Goal: Task Accomplishment & Management: Complete application form

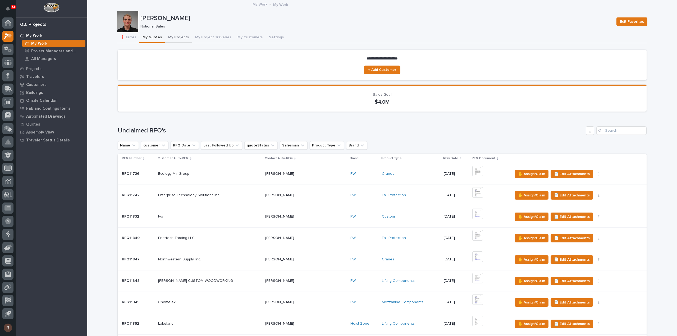
click at [173, 36] on button "My Projects" at bounding box center [178, 37] width 27 height 11
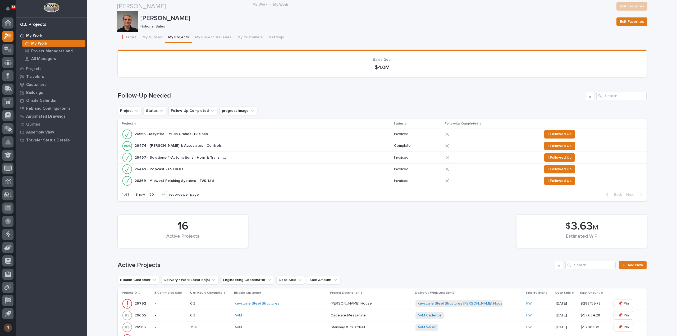
scroll to position [238, 0]
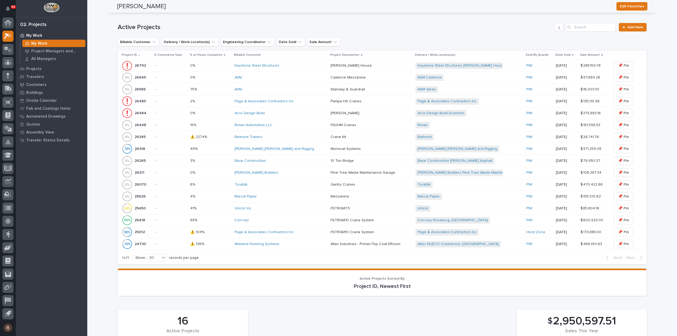
click at [227, 180] on div "6% 6%" at bounding box center [210, 184] width 40 height 9
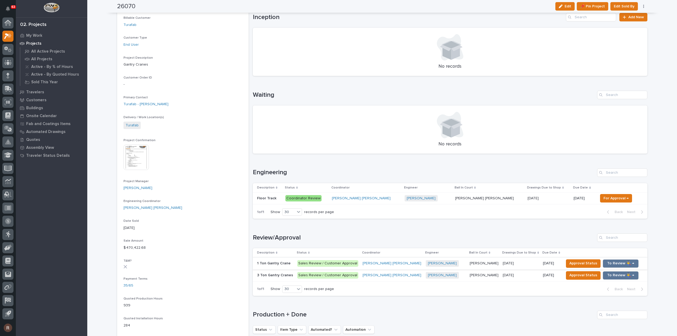
scroll to position [106, 0]
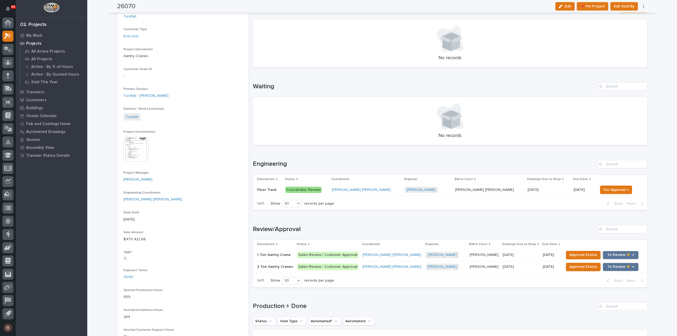
click at [517, 268] on p at bounding box center [521, 267] width 36 height 4
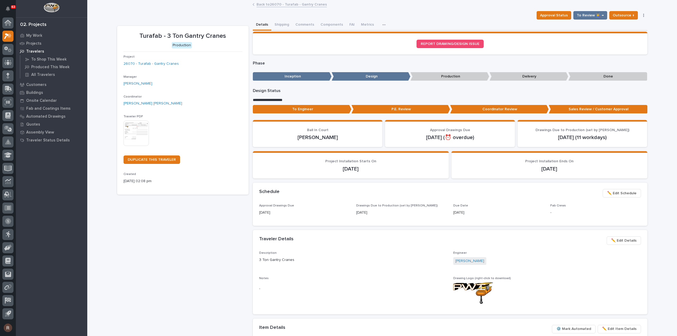
click at [632, 192] on span "✏️ Edit Schedule" at bounding box center [621, 193] width 29 height 6
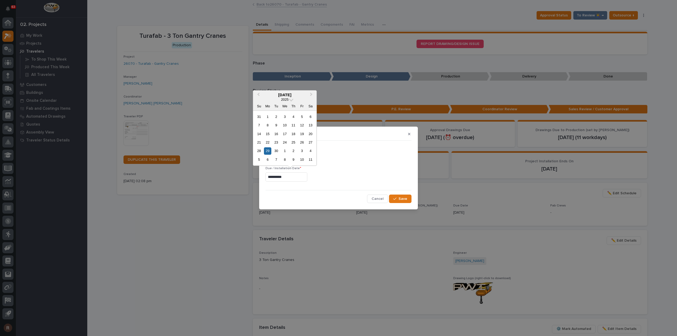
click at [298, 175] on input "**********" at bounding box center [286, 176] width 42 height 9
click at [309, 96] on button "Next Month" at bounding box center [311, 95] width 8 height 8
click at [268, 144] on div "22" at bounding box center [267, 142] width 7 height 7
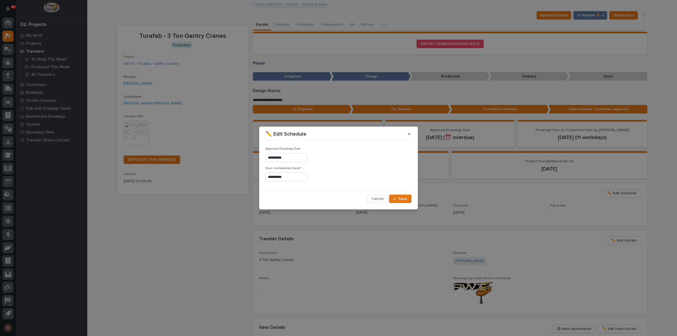
type input "**********"
click at [396, 197] on icon "button" at bounding box center [394, 199] width 3 height 4
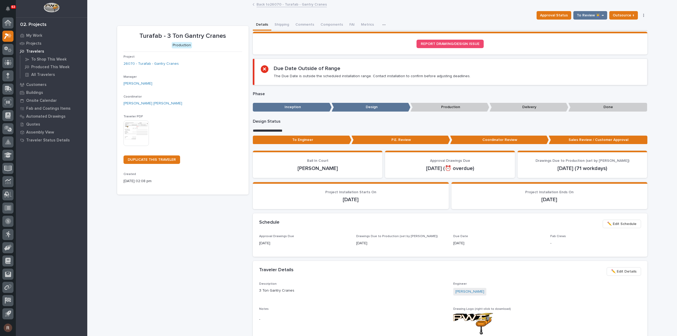
click at [270, 5] on link "Back to 26070 - Turafab - Gantry Cranes" at bounding box center [291, 4] width 70 height 6
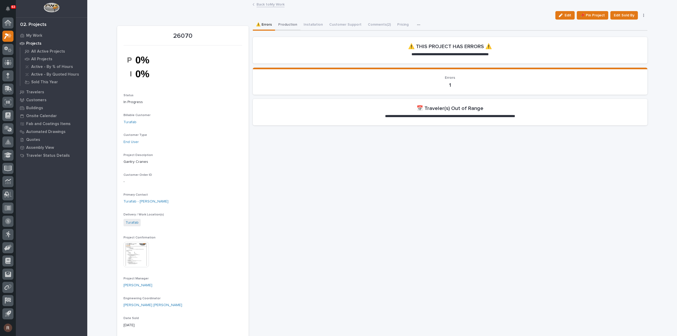
click at [292, 25] on button "Production" at bounding box center [287, 25] width 25 height 11
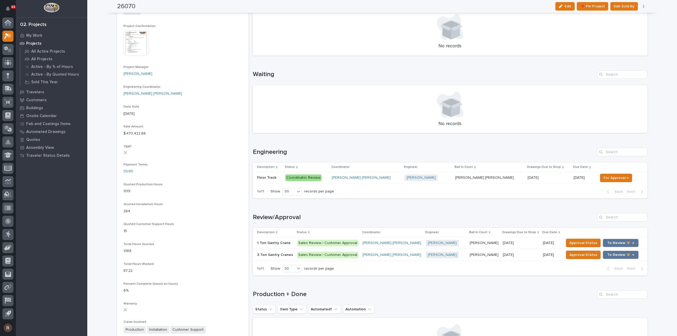
scroll to position [238, 0]
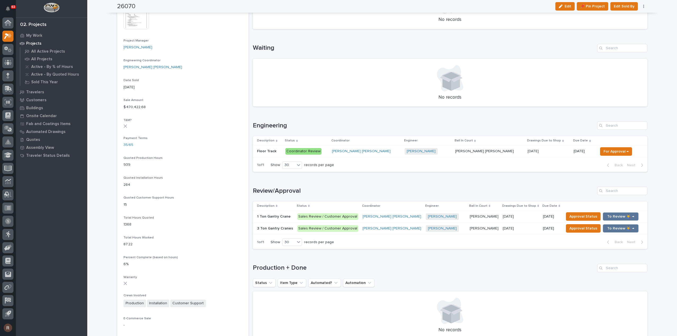
click at [516, 217] on p at bounding box center [521, 216] width 36 height 4
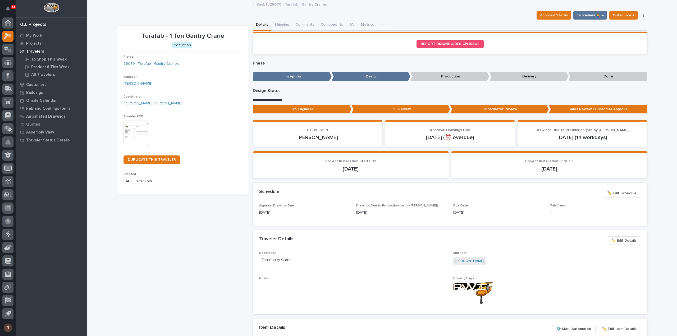
click at [609, 195] on span "✏️ Edit Schedule" at bounding box center [621, 193] width 29 height 6
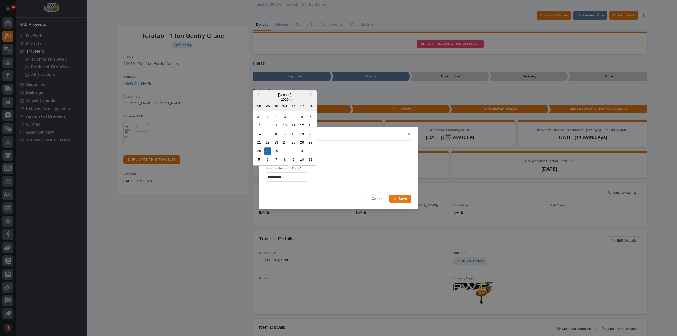
click at [298, 178] on input "**********" at bounding box center [286, 176] width 42 height 9
click at [312, 92] on button "Next Month" at bounding box center [311, 95] width 8 height 8
click at [269, 144] on div "22" at bounding box center [267, 142] width 7 height 7
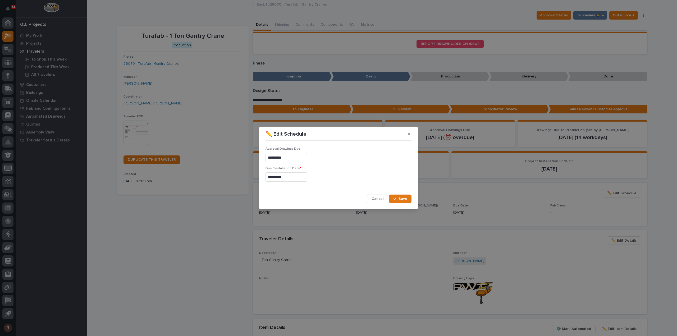
type input "**********"
click at [407, 196] on span "Save" at bounding box center [402, 198] width 9 height 5
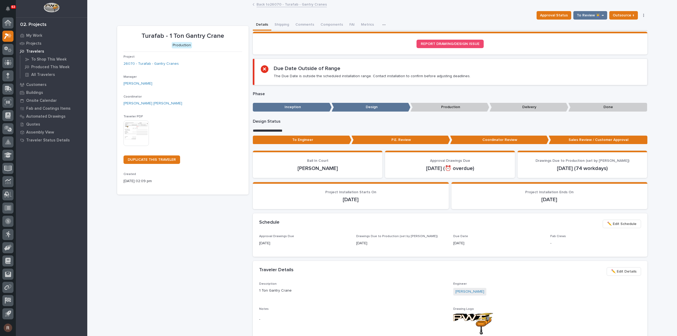
click at [274, 3] on link "Back to 26070 - Turafab - Gantry Cranes" at bounding box center [291, 4] width 70 height 6
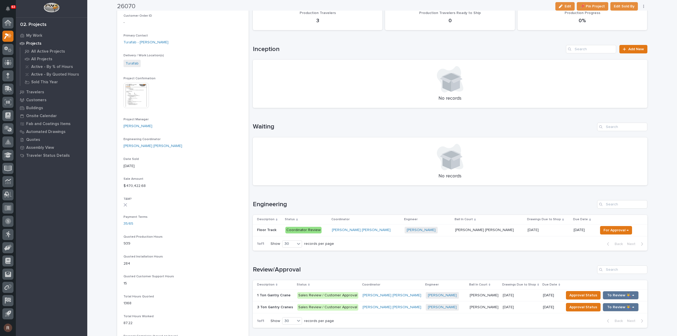
scroll to position [238, 0]
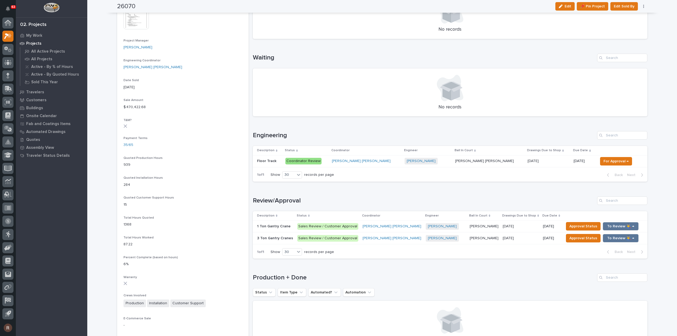
click at [528, 162] on p at bounding box center [548, 161] width 42 height 4
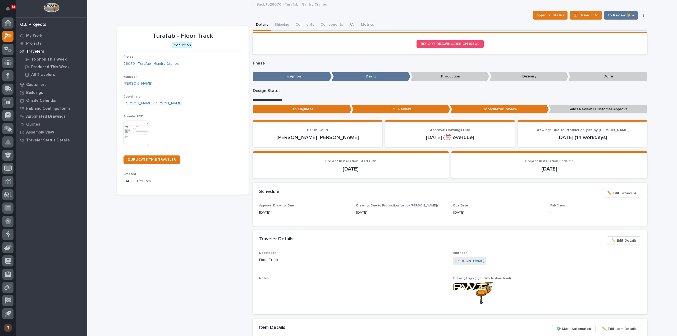
click at [618, 191] on span "✏️ Edit Schedule" at bounding box center [621, 193] width 29 height 6
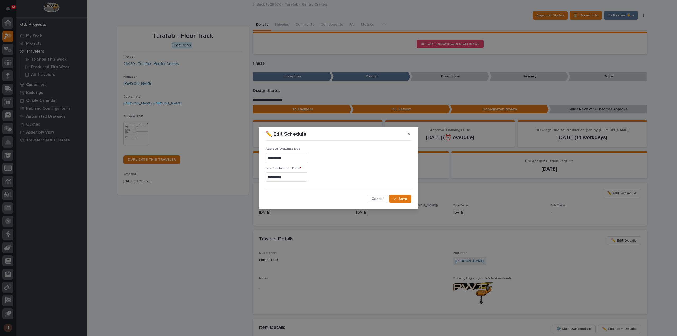
drag, startPoint x: 293, startPoint y: 176, endPoint x: 291, endPoint y: 171, distance: 5.4
click at [293, 176] on input "**********" at bounding box center [286, 176] width 42 height 9
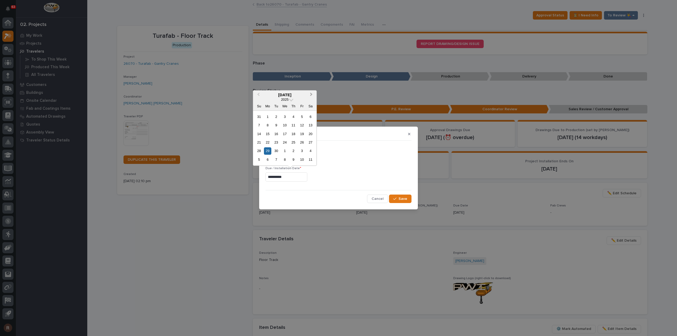
click at [311, 94] on span "Next Month" at bounding box center [311, 94] width 0 height 7
click at [270, 143] on div "22" at bounding box center [267, 142] width 7 height 7
type input "**********"
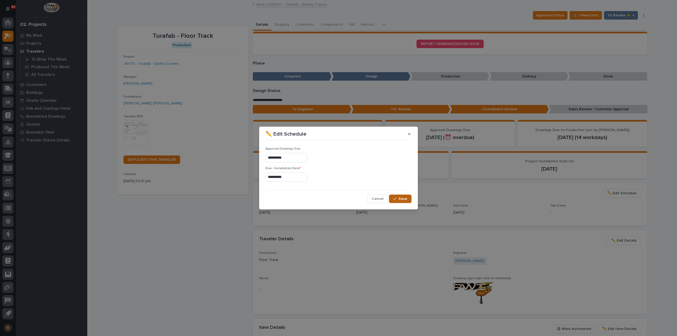
click at [397, 197] on div "button" at bounding box center [395, 199] width 5 height 4
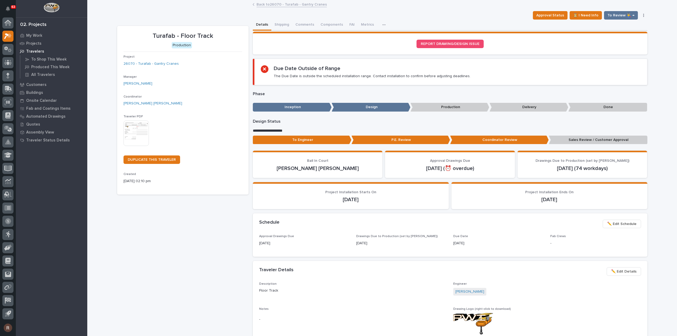
click at [612, 226] on span "✏️ Edit Schedule" at bounding box center [621, 224] width 29 height 6
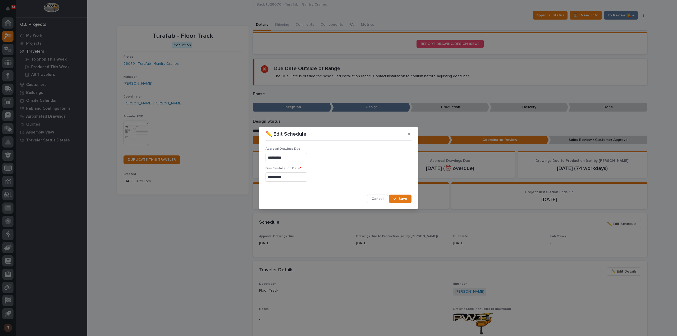
click at [293, 179] on input "**********" at bounding box center [286, 176] width 42 height 9
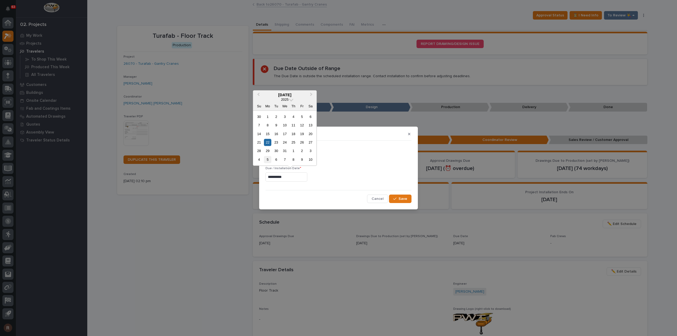
click at [270, 160] on div "5" at bounding box center [267, 159] width 7 height 7
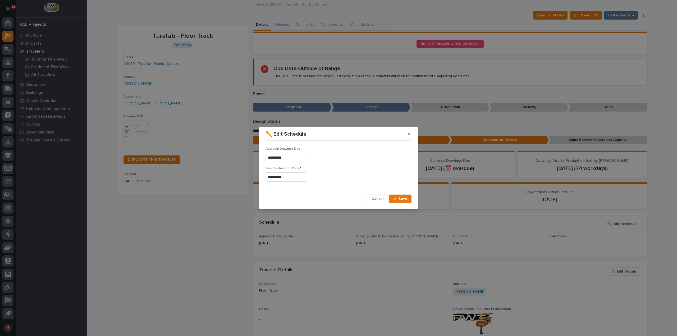
type input "**********"
click at [404, 200] on span "Save" at bounding box center [402, 198] width 9 height 5
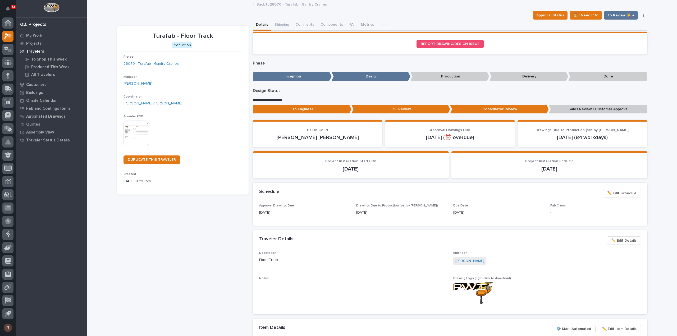
click at [263, 6] on link "Back to 26070 - Turafab - Gantry Cranes" at bounding box center [291, 4] width 70 height 6
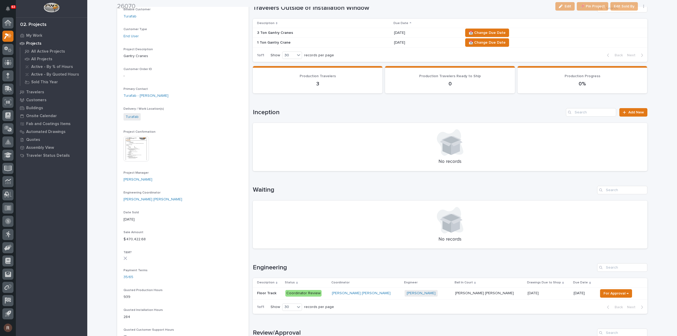
scroll to position [26, 0]
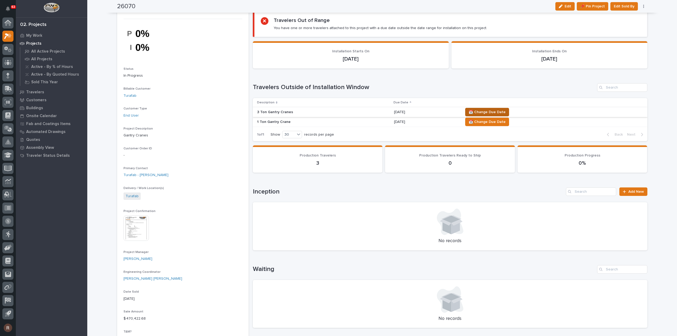
click at [479, 113] on span "📆 Change Due Date" at bounding box center [486, 112] width 37 height 6
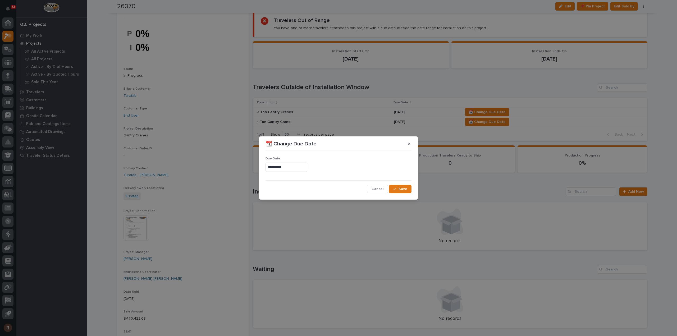
click at [296, 167] on input "**********" at bounding box center [286, 167] width 42 height 9
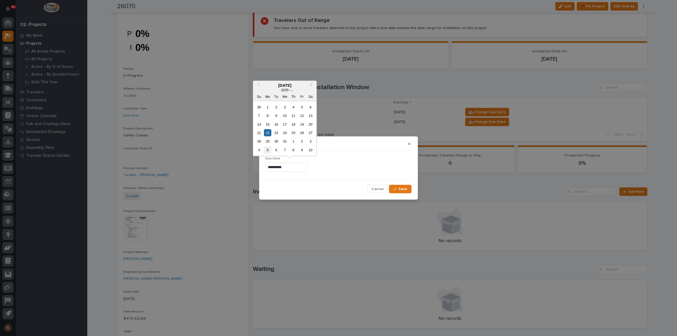
click at [269, 148] on div "5" at bounding box center [267, 149] width 7 height 7
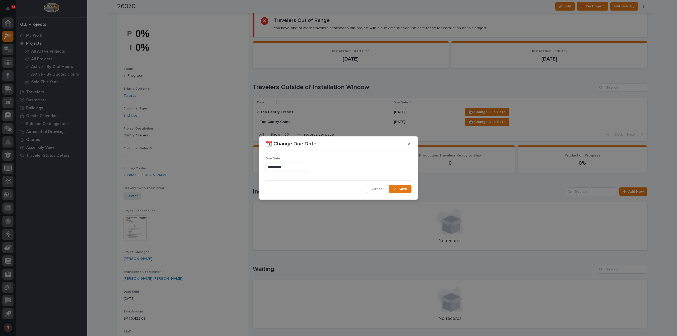
type input "**********"
click at [400, 188] on span "Save" at bounding box center [402, 189] width 9 height 5
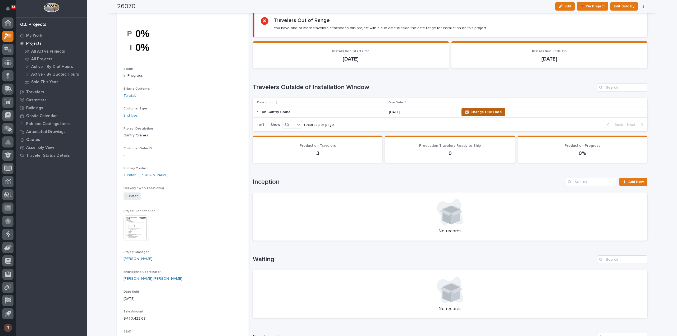
click at [487, 112] on span "📆 Change Due Date" at bounding box center [483, 112] width 37 height 6
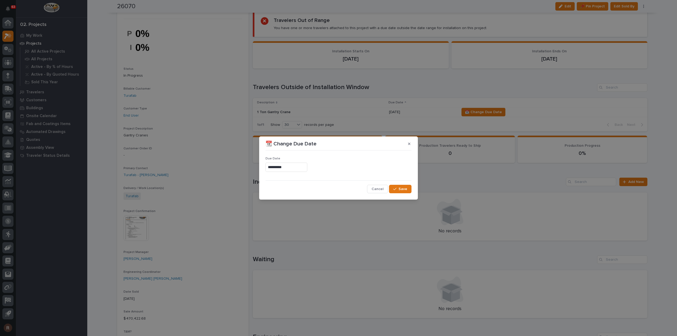
click at [292, 170] on input "**********" at bounding box center [286, 167] width 42 height 9
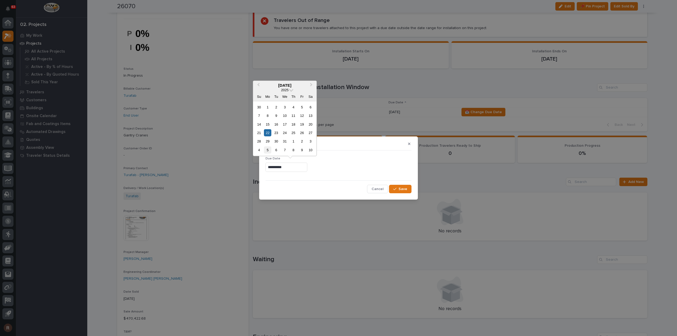
click at [266, 150] on div "5" at bounding box center [267, 149] width 7 height 7
type input "**********"
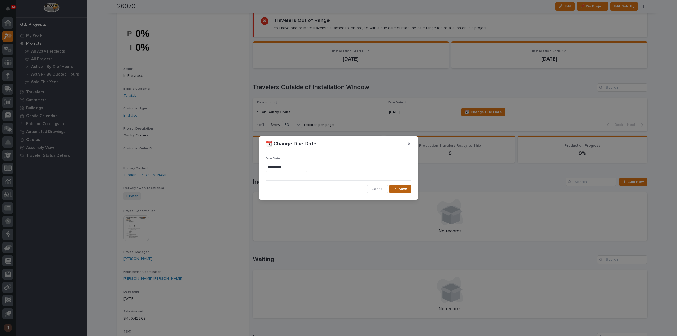
click at [402, 189] on span "Save" at bounding box center [402, 189] width 9 height 5
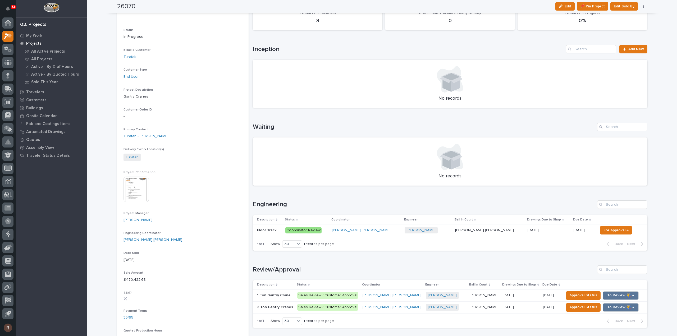
scroll to position [0, 0]
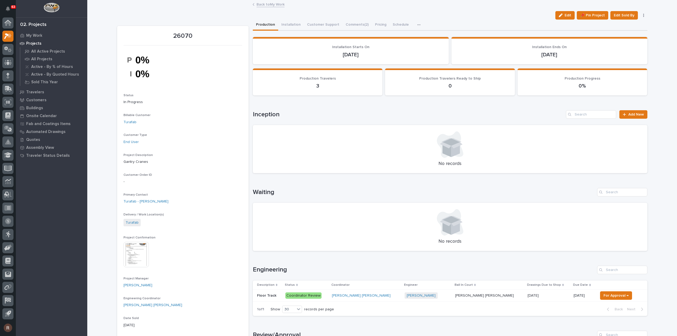
click at [271, 4] on link "Back to My Work" at bounding box center [270, 4] width 28 height 6
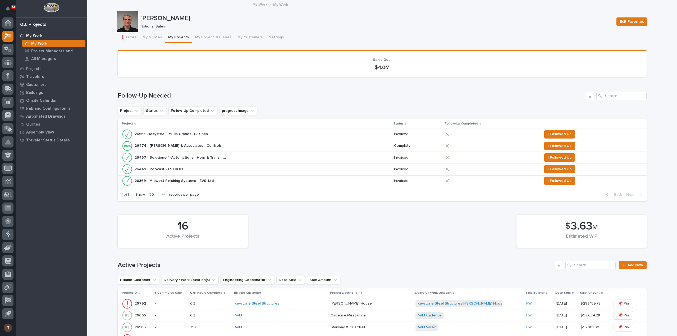
scroll to position [185, 0]
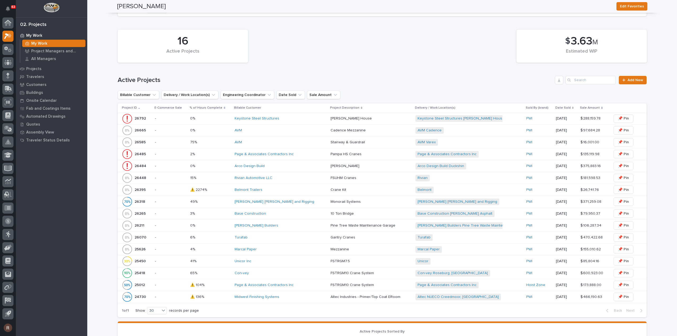
click at [227, 166] on p at bounding box center [210, 166] width 40 height 4
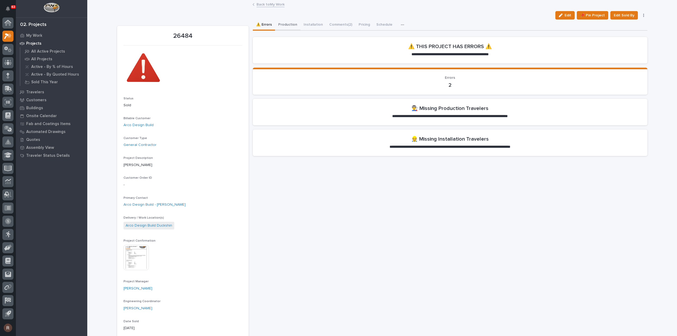
click at [280, 25] on button "Production" at bounding box center [287, 25] width 25 height 11
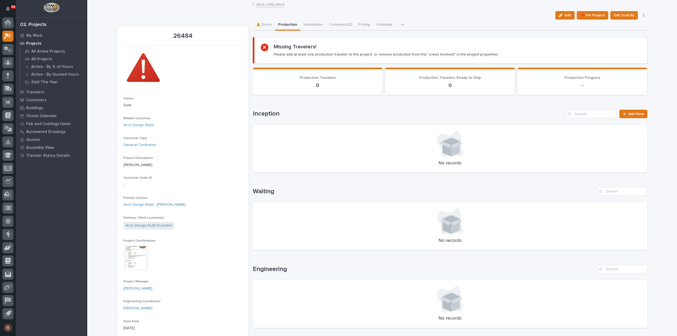
click at [640, 18] on div "Edit 📌 Pin Project Edit Sold By Cancel 🗑️ Delete" at bounding box center [600, 15] width 94 height 8
click at [643, 17] on icon "button" at bounding box center [643, 15] width 1 height 4
click at [498, 13] on div "Edit 📌 Pin Project Edit Sold By Cancel 🗑️ Delete" at bounding box center [382, 15] width 530 height 8
click at [257, 4] on link "Back to My Work" at bounding box center [270, 4] width 28 height 6
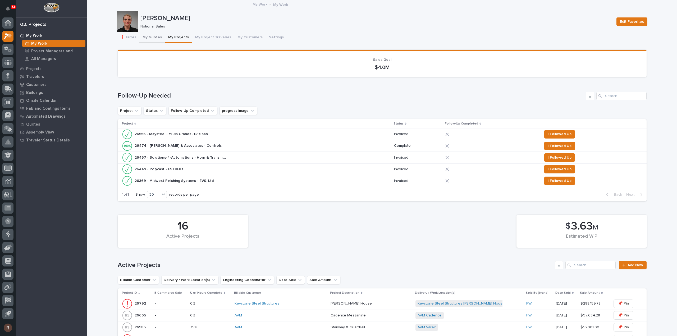
click at [145, 40] on button "My Quotes" at bounding box center [152, 37] width 26 height 11
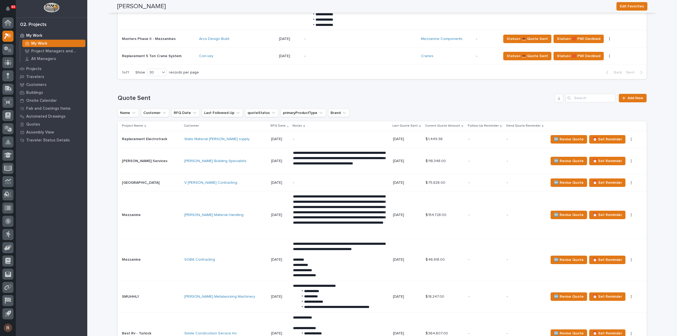
scroll to position [687, 0]
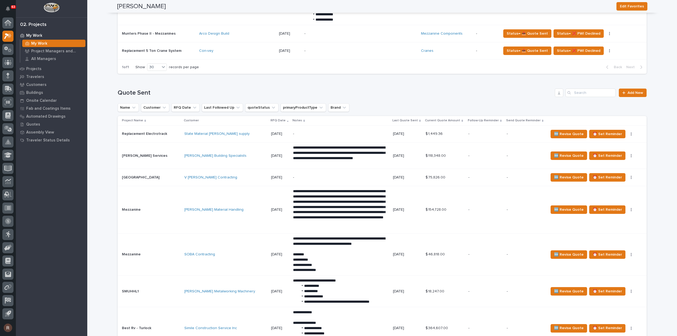
click at [293, 132] on p "-" at bounding box center [339, 134] width 93 height 4
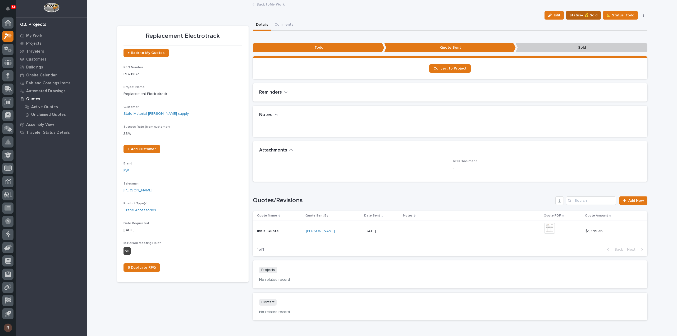
click at [584, 11] on button "Status→ 💰 Sold" at bounding box center [583, 15] width 35 height 8
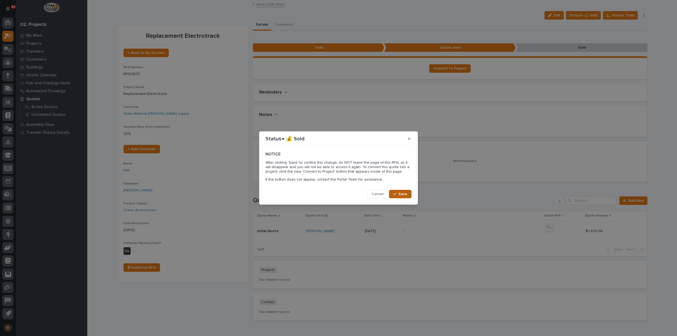
click at [403, 195] on span "Save" at bounding box center [402, 194] width 9 height 5
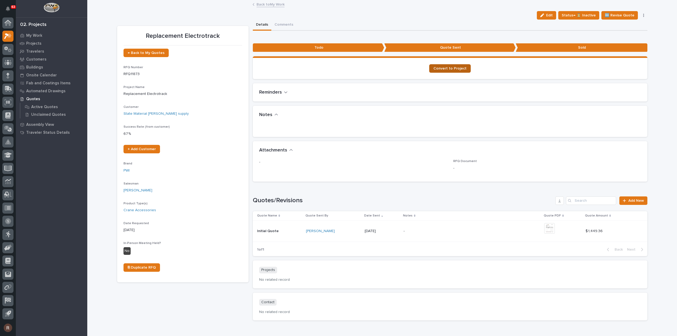
click at [444, 68] on span "Convert to Project" at bounding box center [449, 69] width 33 height 4
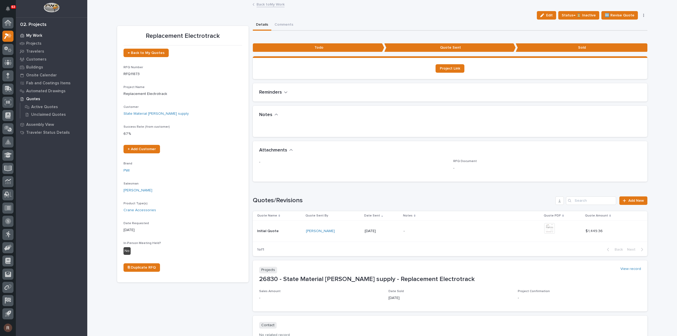
click at [34, 32] on div "My Work" at bounding box center [51, 35] width 69 height 7
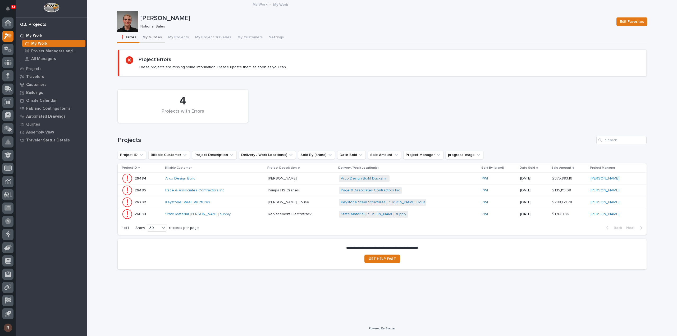
click at [149, 35] on button "My Quotes" at bounding box center [152, 37] width 26 height 11
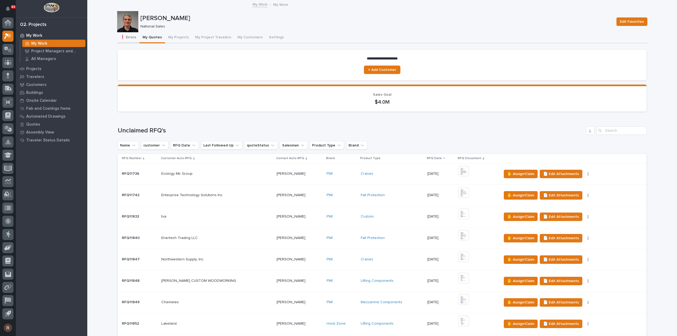
click at [134, 38] on button "❗ Errors" at bounding box center [128, 37] width 22 height 11
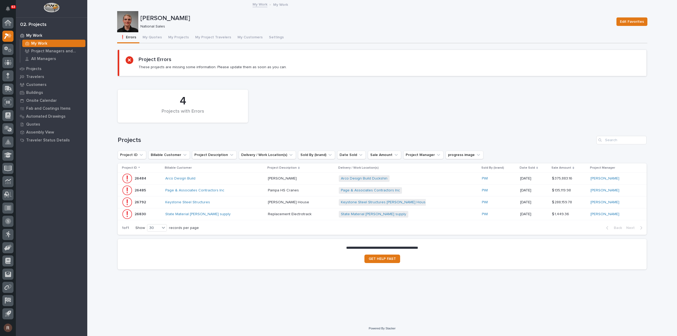
click at [237, 204] on div "Keystone Steel Structures" at bounding box center [214, 202] width 99 height 9
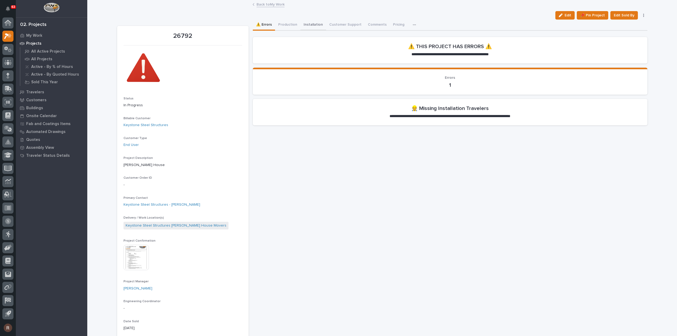
click at [306, 26] on button "Installation" at bounding box center [313, 25] width 26 height 11
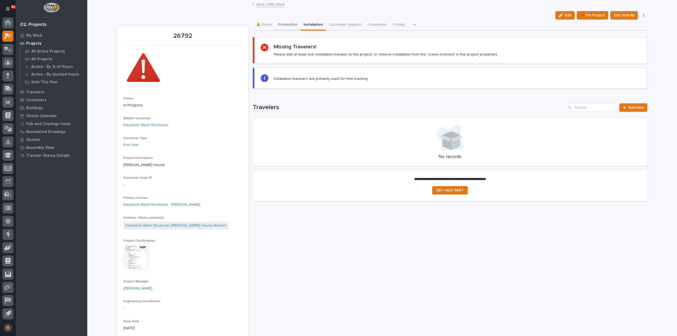
click at [282, 27] on button "Production" at bounding box center [287, 25] width 25 height 11
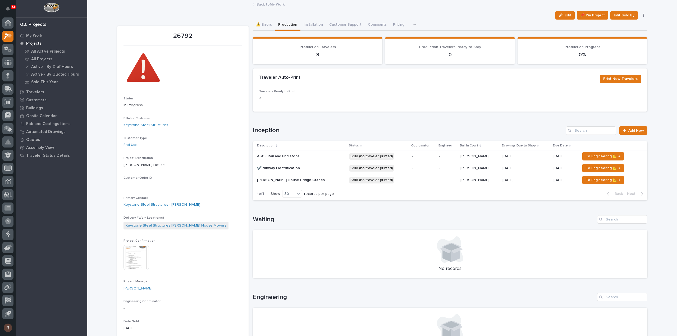
click at [512, 156] on p at bounding box center [525, 156] width 47 height 4
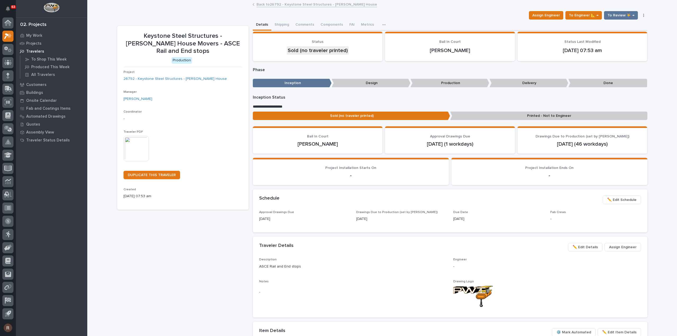
click at [141, 136] on img at bounding box center [135, 148] width 25 height 25
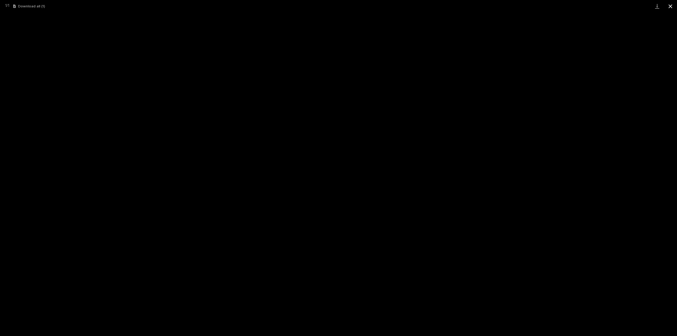
click at [673, 4] on button "Close gallery" at bounding box center [670, 6] width 13 height 12
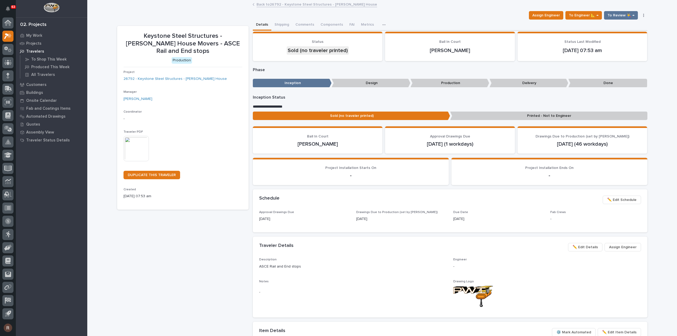
click at [274, 3] on link "Back to 26792 - Keystone Steel Structures - Wolfe House" at bounding box center [316, 4] width 121 height 6
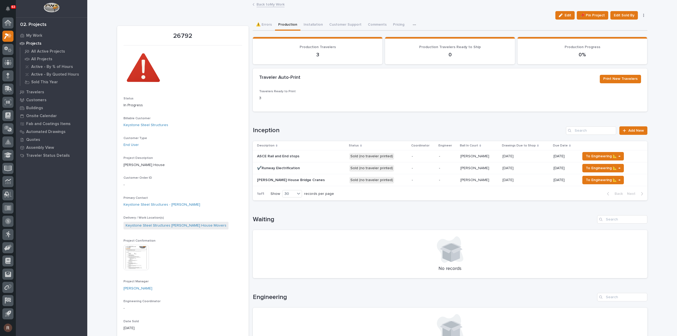
click at [319, 171] on div "✔️Runway Electrification ✔️Runway Electrification" at bounding box center [301, 168] width 88 height 9
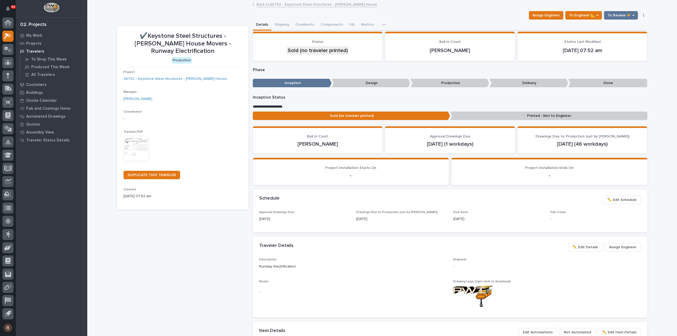
click at [145, 139] on img at bounding box center [135, 148] width 25 height 25
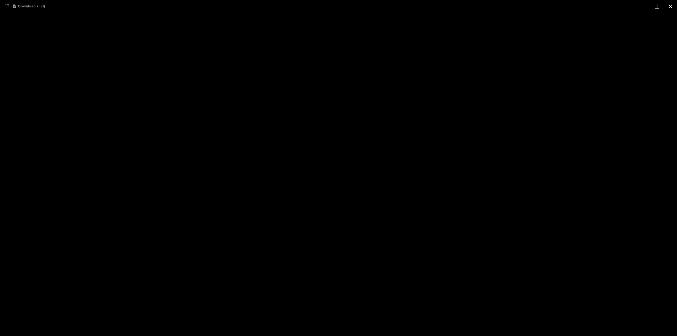
click at [669, 6] on button "Close gallery" at bounding box center [670, 6] width 13 height 12
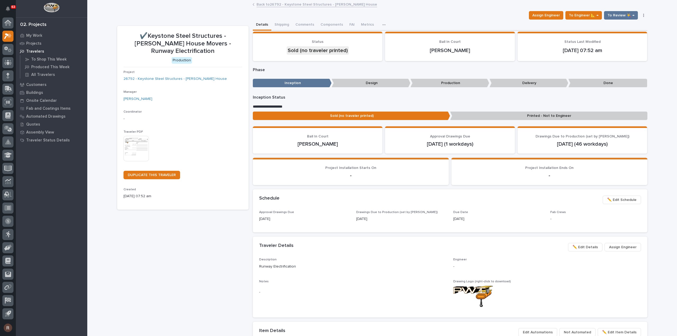
click at [280, 4] on link "Back to 26792 - Keystone Steel Structures - Wolfe House" at bounding box center [316, 4] width 121 height 6
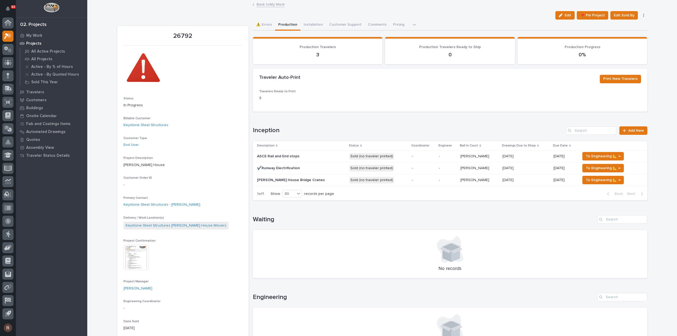
click at [292, 181] on p "Wolfe House Bridge Cranes" at bounding box center [291, 180] width 69 height 6
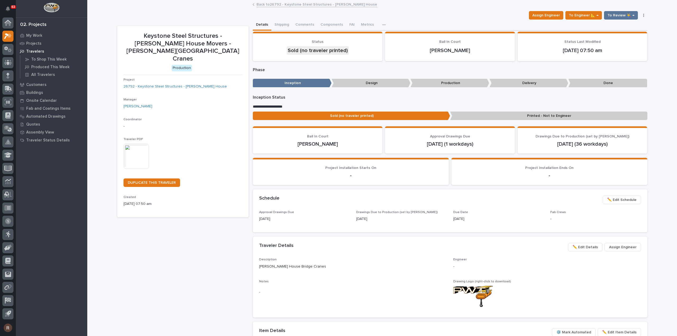
click at [131, 144] on img at bounding box center [135, 156] width 25 height 25
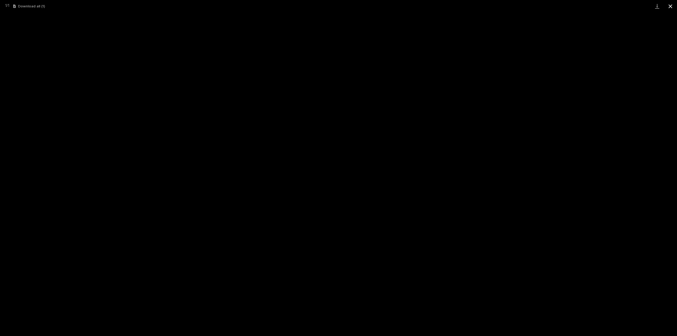
click at [668, 8] on button "Close gallery" at bounding box center [670, 6] width 13 height 12
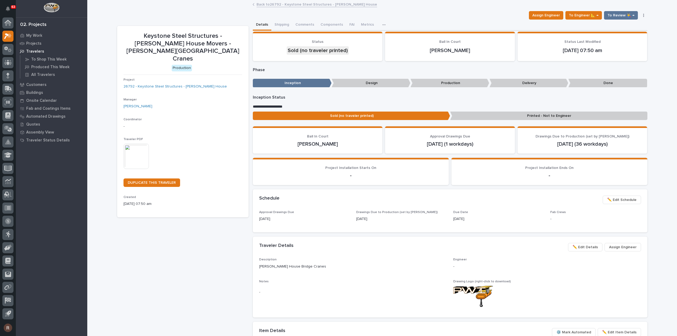
click at [264, 4] on link "Back to 26792 - Keystone Steel Structures - Wolfe House" at bounding box center [316, 4] width 121 height 6
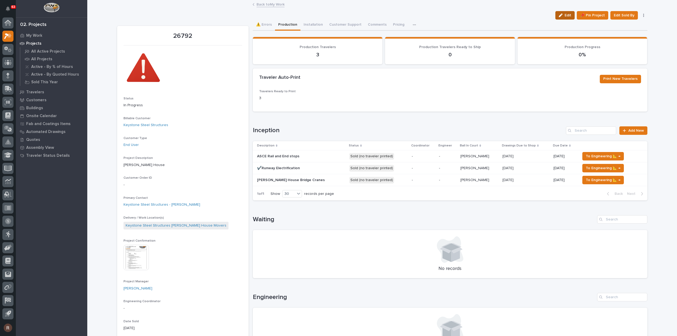
click at [567, 15] on span "Edit" at bounding box center [567, 15] width 7 height 5
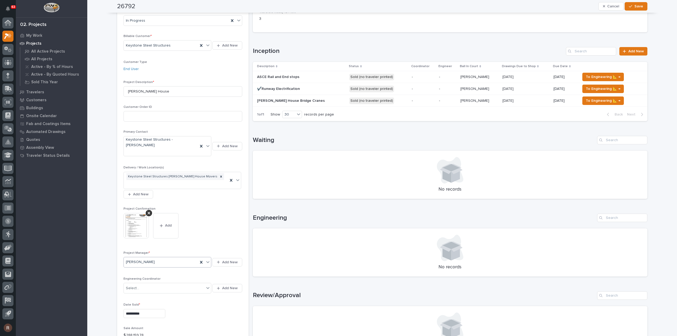
scroll to position [106, 0]
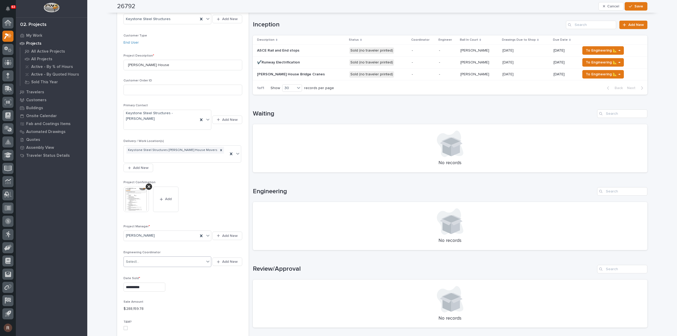
click at [149, 257] on div "Select..." at bounding box center [164, 261] width 81 height 9
type input "****"
click at [154, 254] on div "[PERSON_NAME]" at bounding box center [166, 252] width 88 height 9
click at [637, 6] on span "Save" at bounding box center [638, 6] width 9 height 5
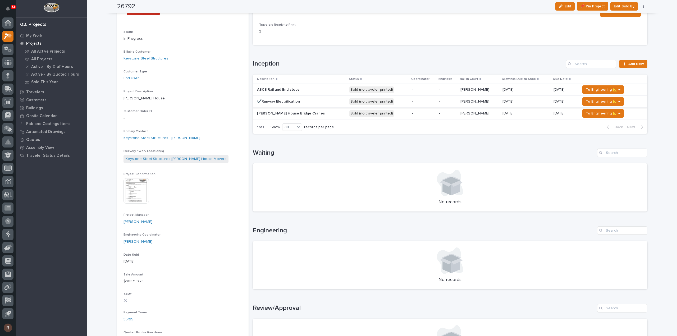
scroll to position [0, 0]
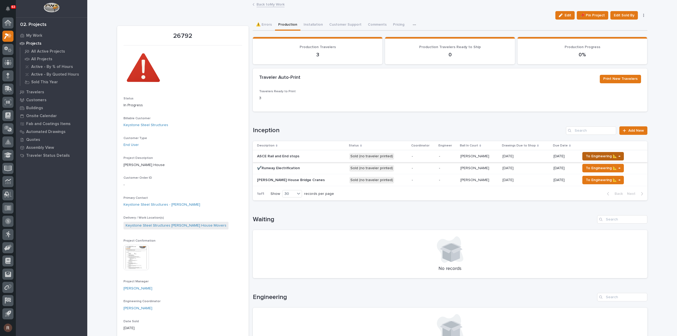
click at [586, 156] on span "To Engineering 📐 →" at bounding box center [603, 156] width 35 height 6
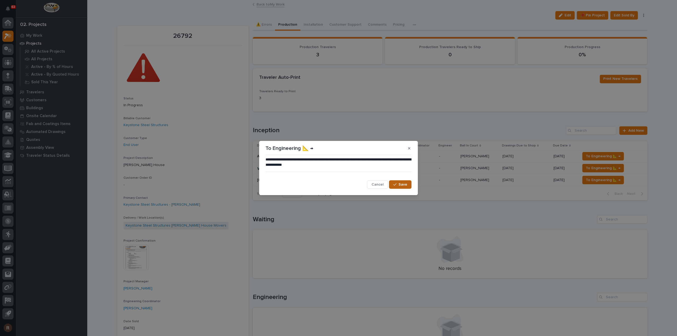
click at [392, 184] on button "Save" at bounding box center [400, 184] width 22 height 8
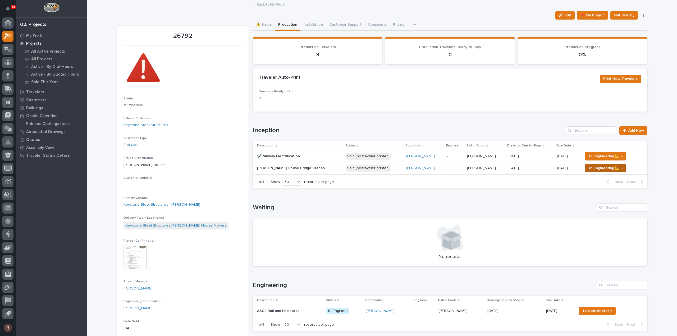
click at [606, 166] on span "To Engineering 📐 →" at bounding box center [605, 168] width 35 height 6
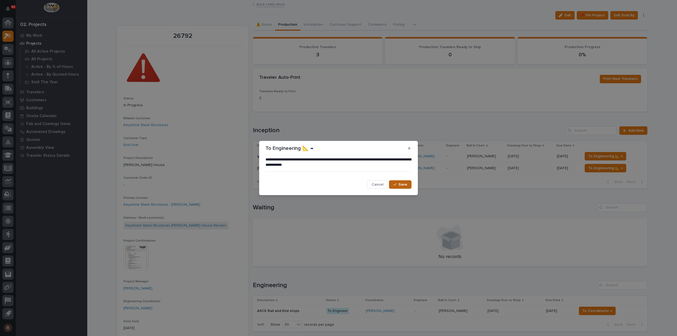
click at [403, 182] on span "Save" at bounding box center [402, 184] width 9 height 5
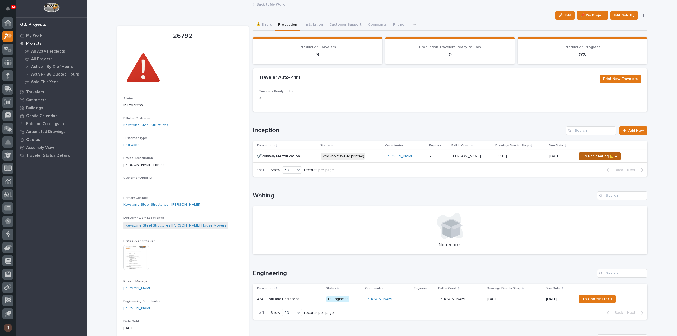
click at [592, 156] on span "To Engineering 📐 →" at bounding box center [599, 156] width 35 height 6
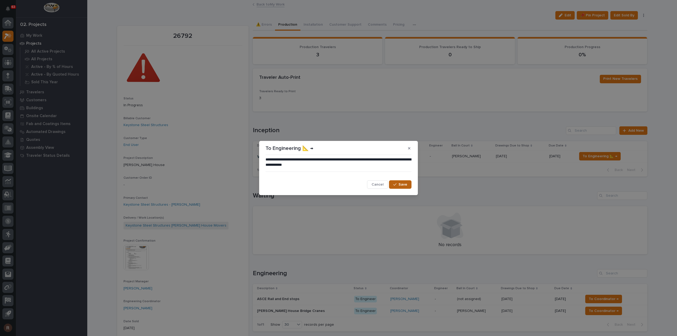
click at [403, 183] on span "Save" at bounding box center [402, 184] width 9 height 5
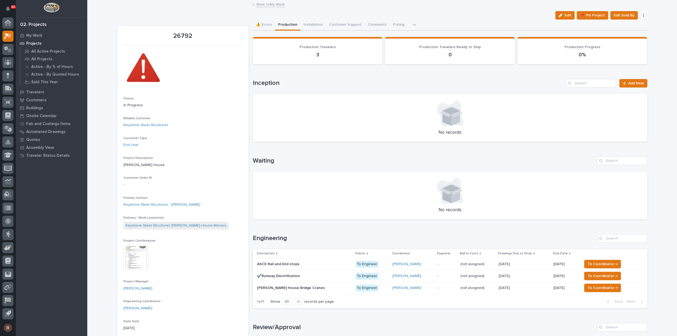
click at [272, 2] on link "Back to My Work" at bounding box center [270, 4] width 28 height 6
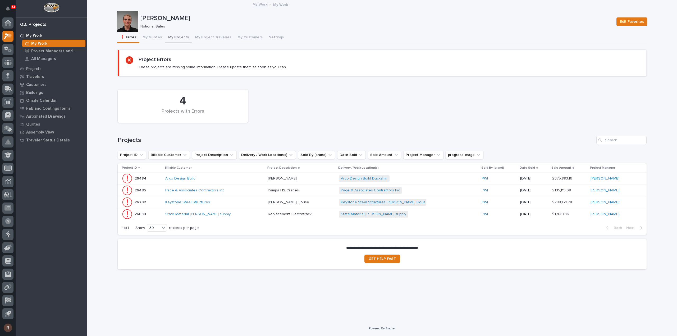
click at [173, 36] on button "My Projects" at bounding box center [178, 37] width 27 height 11
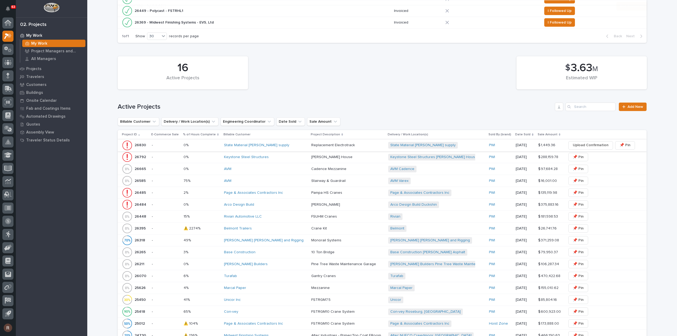
scroll to position [159, 0]
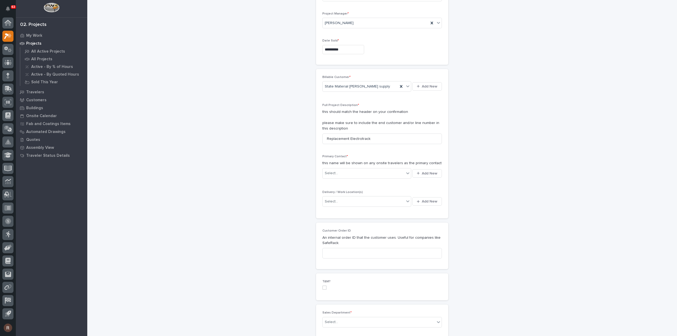
scroll to position [53, 0]
click at [349, 173] on div "Select..." at bounding box center [364, 172] width 82 height 9
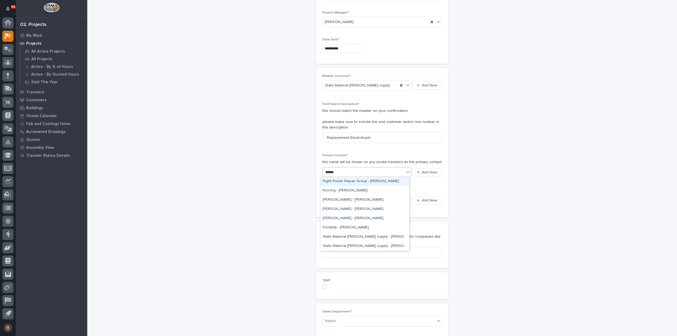
type input "*******"
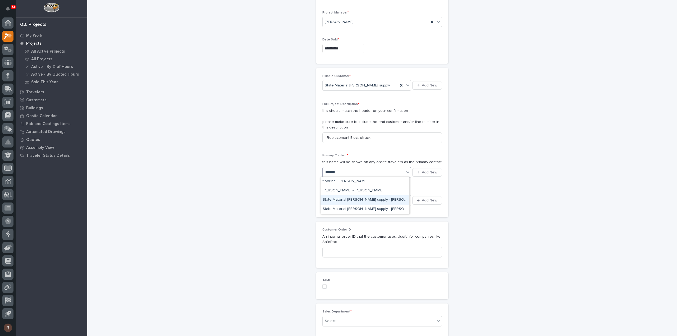
click at [356, 200] on div "State Material [PERSON_NAME] supply - [PERSON_NAME]" at bounding box center [364, 199] width 89 height 9
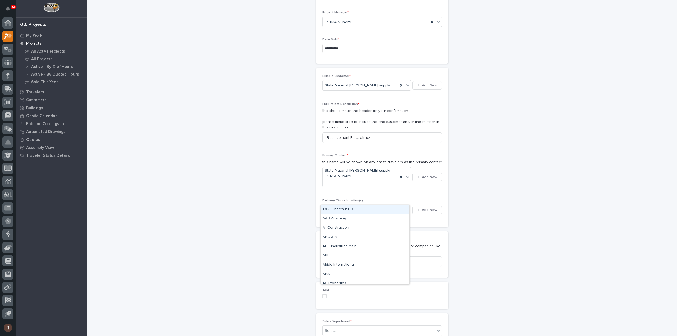
click at [355, 206] on div "Select..." at bounding box center [364, 210] width 82 height 9
type input "*"
type input "**********"
click at [352, 213] on div "State Material [PERSON_NAME] supply" at bounding box center [364, 209] width 89 height 9
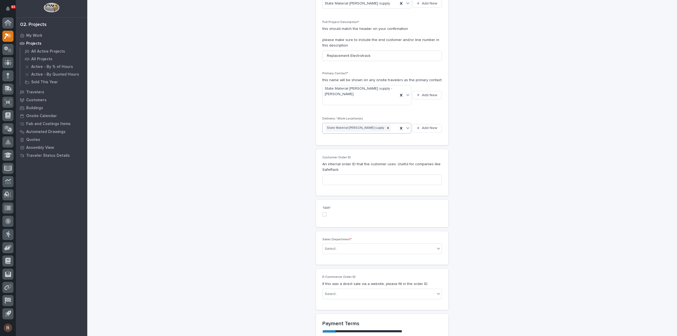
scroll to position [159, 0]
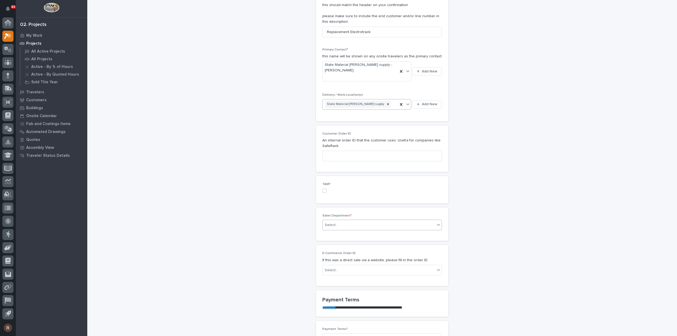
click at [340, 221] on div "Select..." at bounding box center [379, 225] width 112 height 9
click at [332, 224] on span "National Sales" at bounding box center [336, 224] width 27 height 6
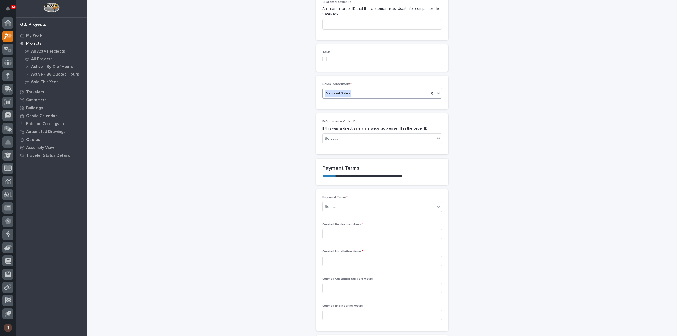
scroll to position [291, 0]
click at [334, 204] on div "Select..." at bounding box center [331, 207] width 13 height 6
click at [330, 225] on div "35/65" at bounding box center [379, 223] width 119 height 9
click at [331, 228] on input at bounding box center [381, 233] width 119 height 11
type input "1"
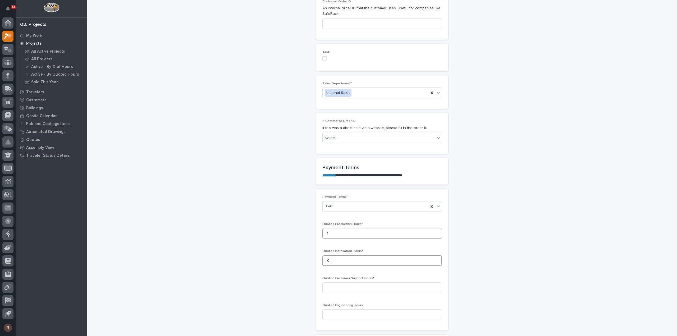
type input "0"
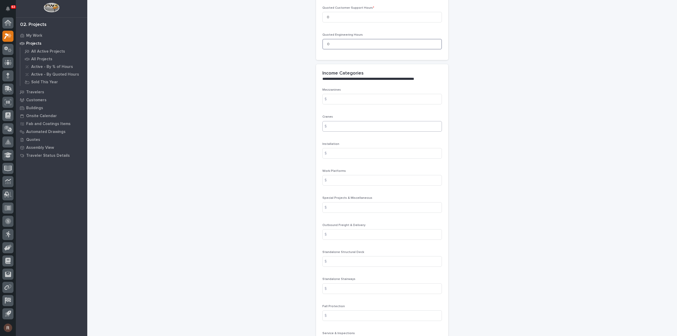
scroll to position [555, 0]
type input "0"
click at [336, 127] on input at bounding box center [381, 132] width 119 height 11
type input "949.36"
click at [329, 235] on div "$" at bounding box center [327, 240] width 11 height 11
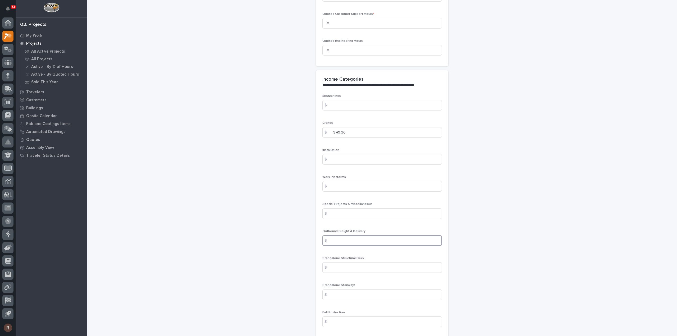
click at [332, 235] on input at bounding box center [381, 240] width 119 height 11
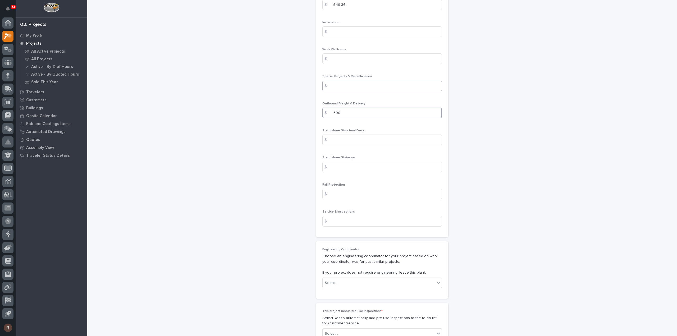
scroll to position [740, 0]
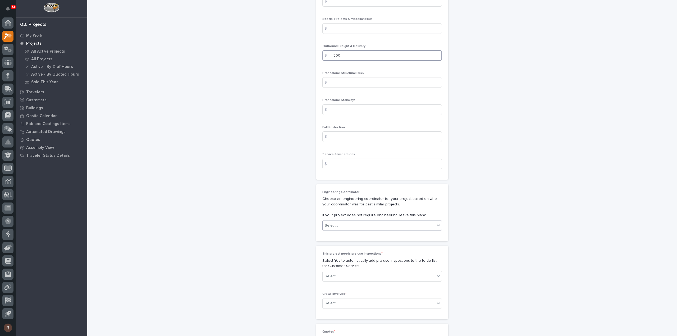
type input "500"
click at [348, 221] on div "Select..." at bounding box center [379, 225] width 112 height 9
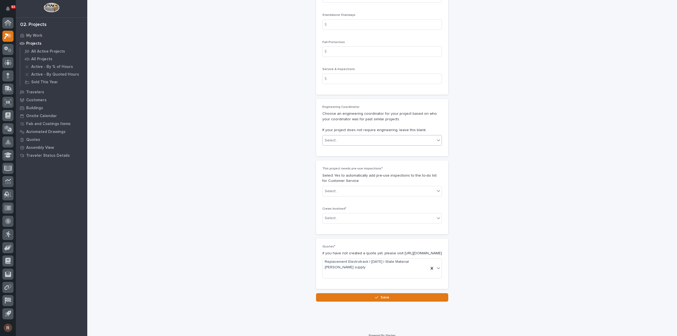
scroll to position [826, 0]
click at [344, 186] on div "Select..." at bounding box center [379, 190] width 112 height 9
click at [333, 201] on div "No" at bounding box center [379, 198] width 119 height 9
click at [333, 213] on div "Select..." at bounding box center [379, 217] width 112 height 9
click at [333, 214] on div "Production" at bounding box center [379, 215] width 119 height 9
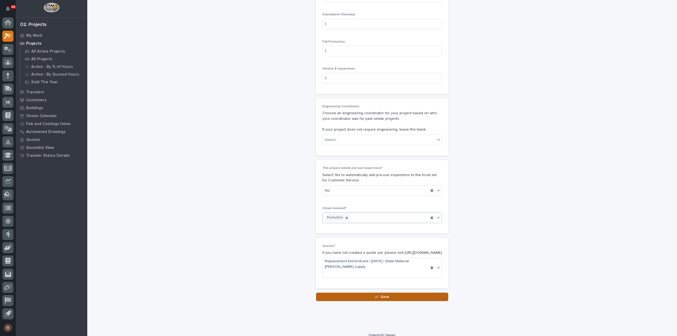
click at [357, 293] on button "Save" at bounding box center [382, 297] width 132 height 8
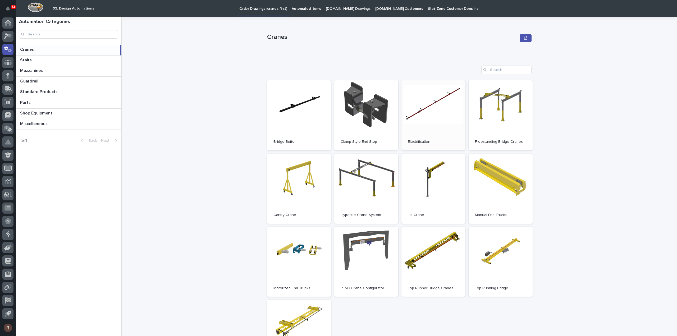
click at [417, 125] on link "Open" at bounding box center [433, 115] width 64 height 70
